Goal: Transaction & Acquisition: Purchase product/service

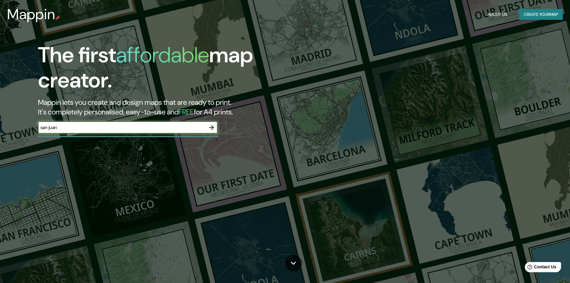
type input "[GEOGRAPHIC_DATA][PERSON_NAME]"
click at [207, 126] on button "button" at bounding box center [212, 128] width 12 height 12
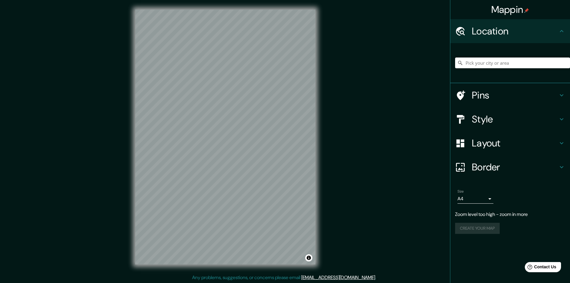
click at [491, 64] on input "Pick your city or area" at bounding box center [512, 62] width 115 height 11
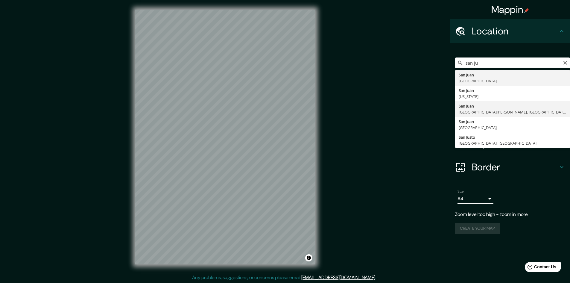
type input "[GEOGRAPHIC_DATA][PERSON_NAME], [GEOGRAPHIC_DATA][PERSON_NAME], [GEOGRAPHIC_DAT…"
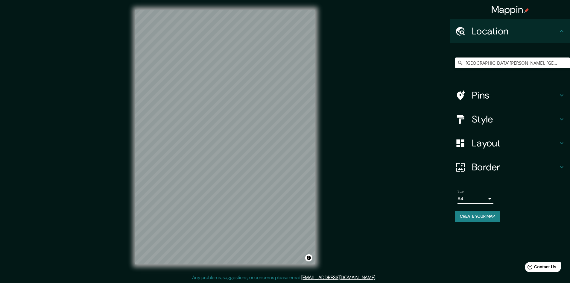
click at [538, 124] on h4 "Style" at bounding box center [515, 119] width 86 height 12
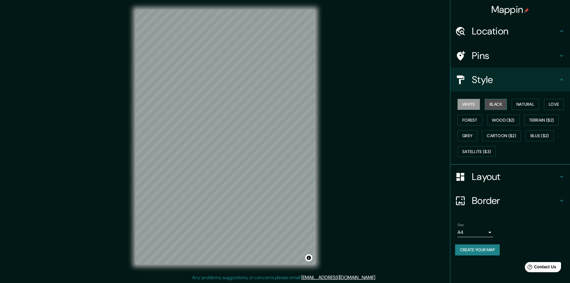
click at [491, 101] on button "Black" at bounding box center [496, 104] width 22 height 11
click at [523, 104] on button "Natural" at bounding box center [526, 104] width 28 height 11
click at [469, 117] on button "Forest" at bounding box center [470, 120] width 25 height 11
click at [527, 104] on button "Natural" at bounding box center [526, 104] width 28 height 11
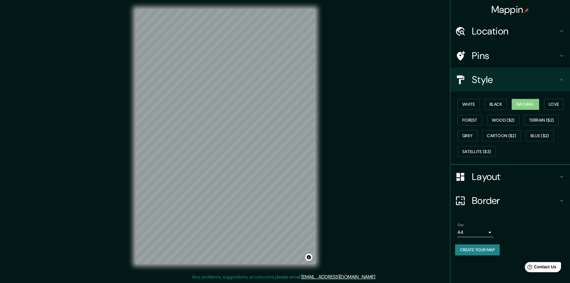
click at [508, 175] on h4 "Layout" at bounding box center [515, 177] width 86 height 12
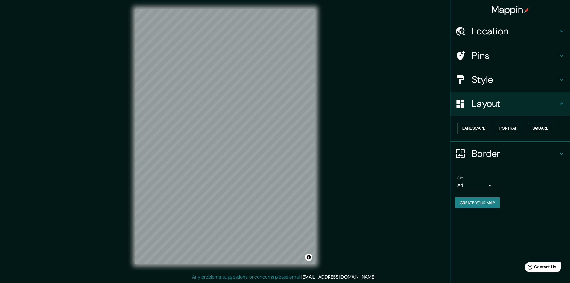
click at [513, 155] on h4 "Border" at bounding box center [515, 154] width 86 height 12
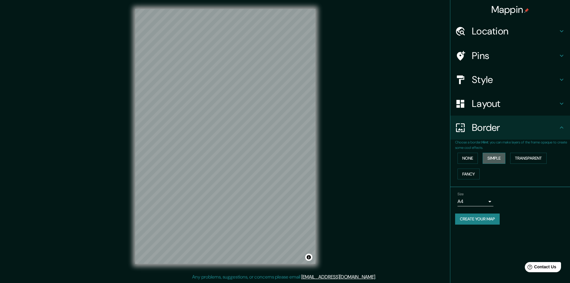
click at [496, 153] on button "Simple" at bounding box center [494, 158] width 23 height 11
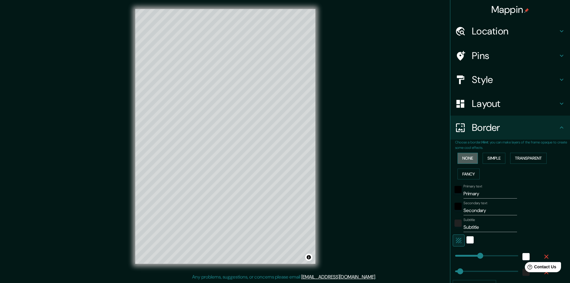
click at [465, 158] on button "None" at bounding box center [468, 158] width 20 height 11
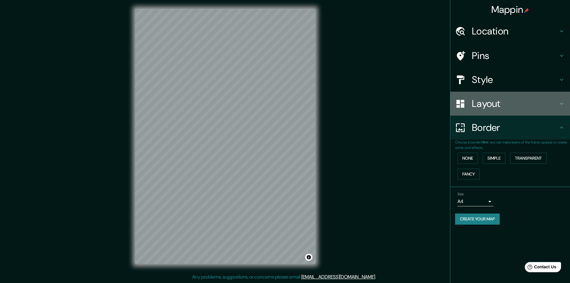
click at [492, 102] on h4 "Layout" at bounding box center [515, 104] width 86 height 12
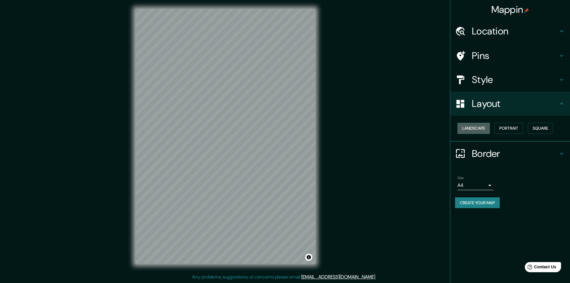
click at [478, 130] on button "Landscape" at bounding box center [474, 128] width 32 height 11
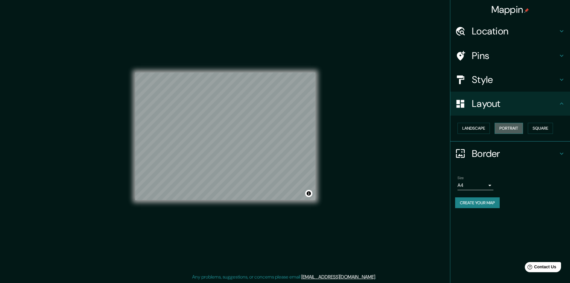
click at [516, 128] on button "Portrait" at bounding box center [509, 128] width 28 height 11
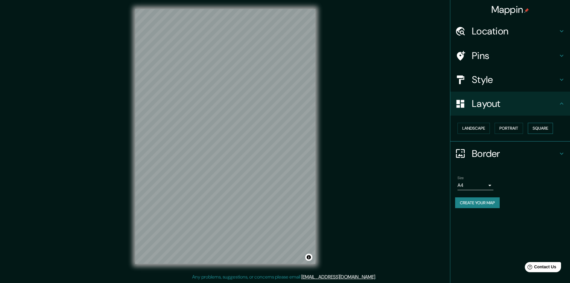
click at [550, 126] on button "Square" at bounding box center [540, 128] width 25 height 11
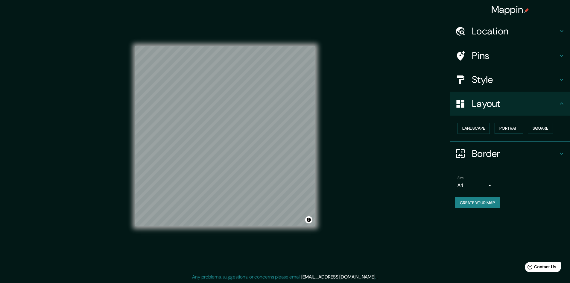
click at [516, 126] on button "Portrait" at bounding box center [509, 128] width 28 height 11
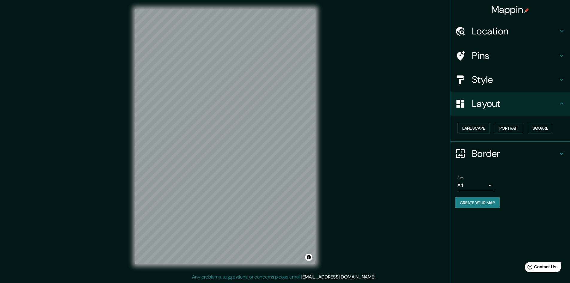
click at [489, 188] on body "Mappin Location [GEOGRAPHIC_DATA][PERSON_NAME], [GEOGRAPHIC_DATA][PERSON_NAME],…" at bounding box center [285, 140] width 570 height 283
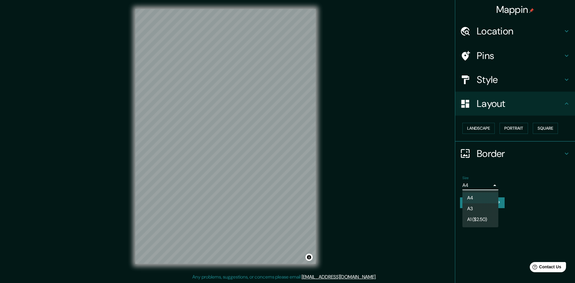
click at [489, 188] on div at bounding box center [287, 141] width 575 height 283
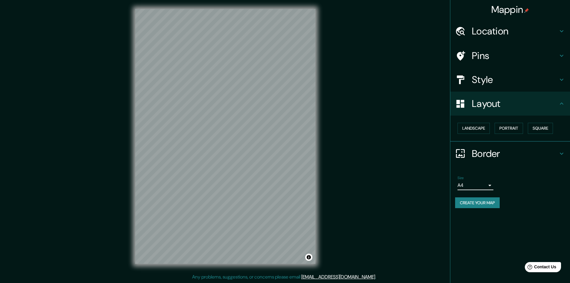
click at [479, 76] on h4 "Style" at bounding box center [515, 80] width 86 height 12
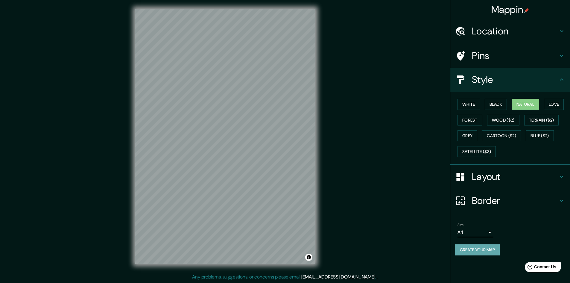
click at [489, 248] on button "Create your map" at bounding box center [477, 249] width 45 height 11
